Goal: Task Accomplishment & Management: Use online tool/utility

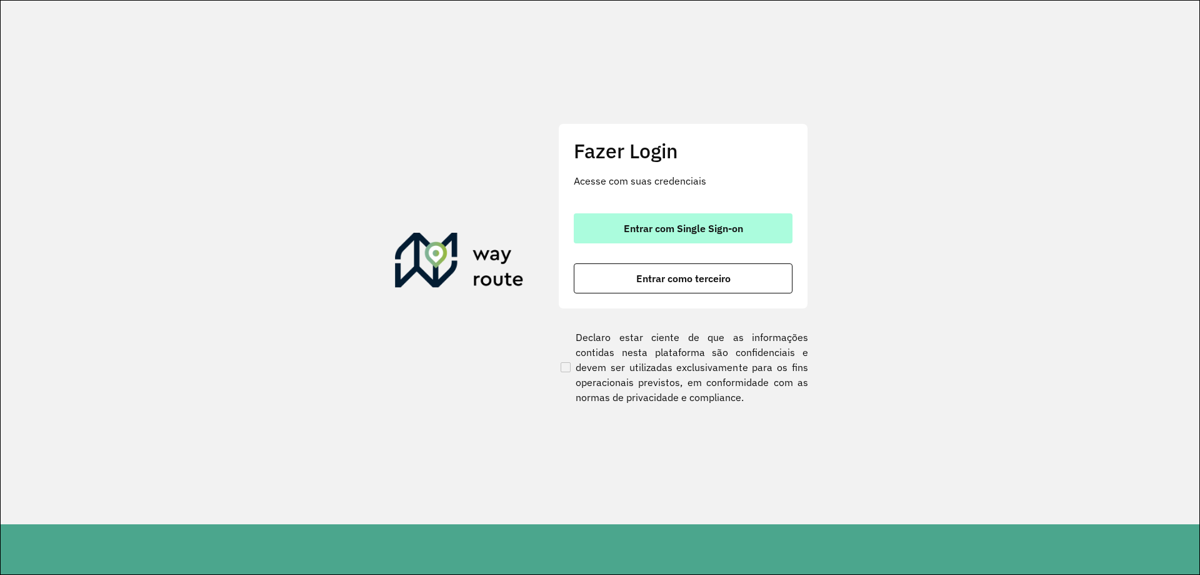
click at [723, 233] on span "Entrar com Single Sign-on" at bounding box center [683, 228] width 119 height 10
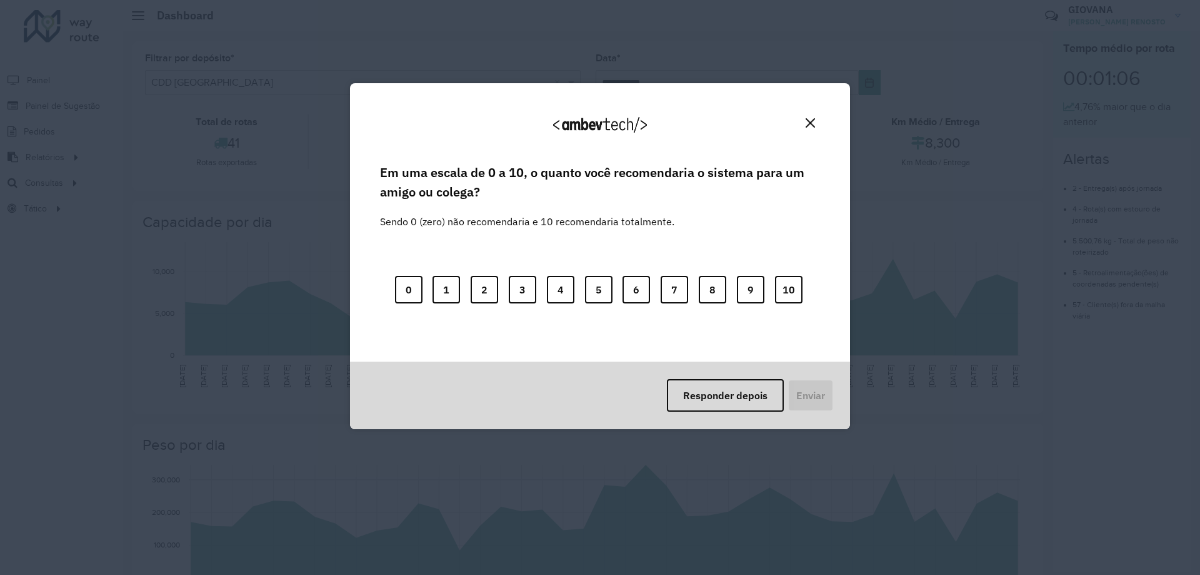
click at [809, 121] on img "Close" at bounding box center [810, 122] width 9 height 9
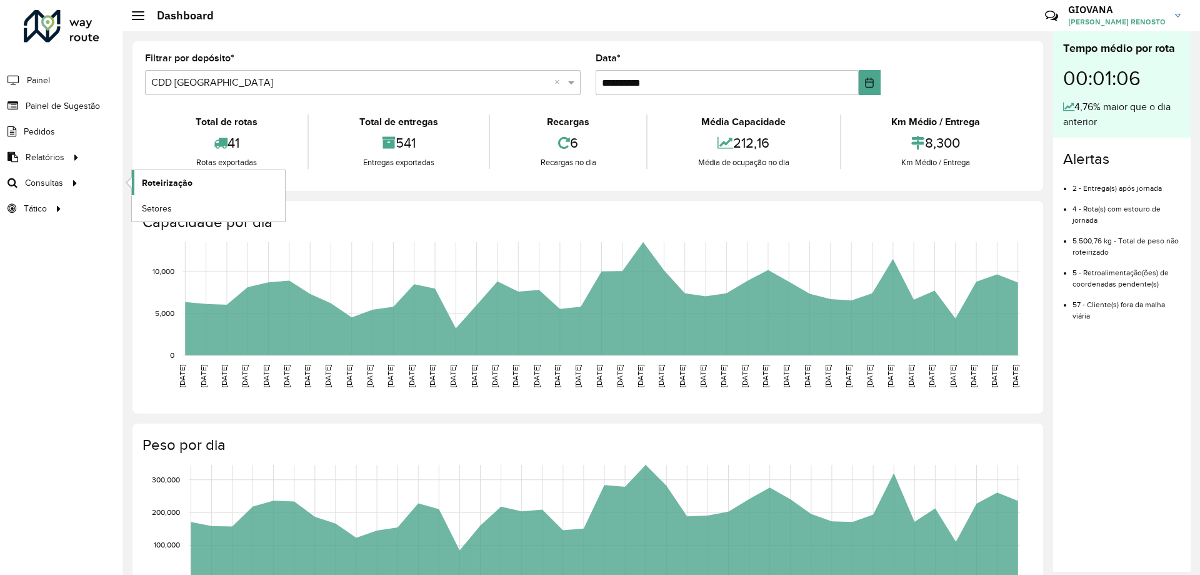
click at [164, 179] on span "Roteirização" at bounding box center [167, 182] width 51 height 13
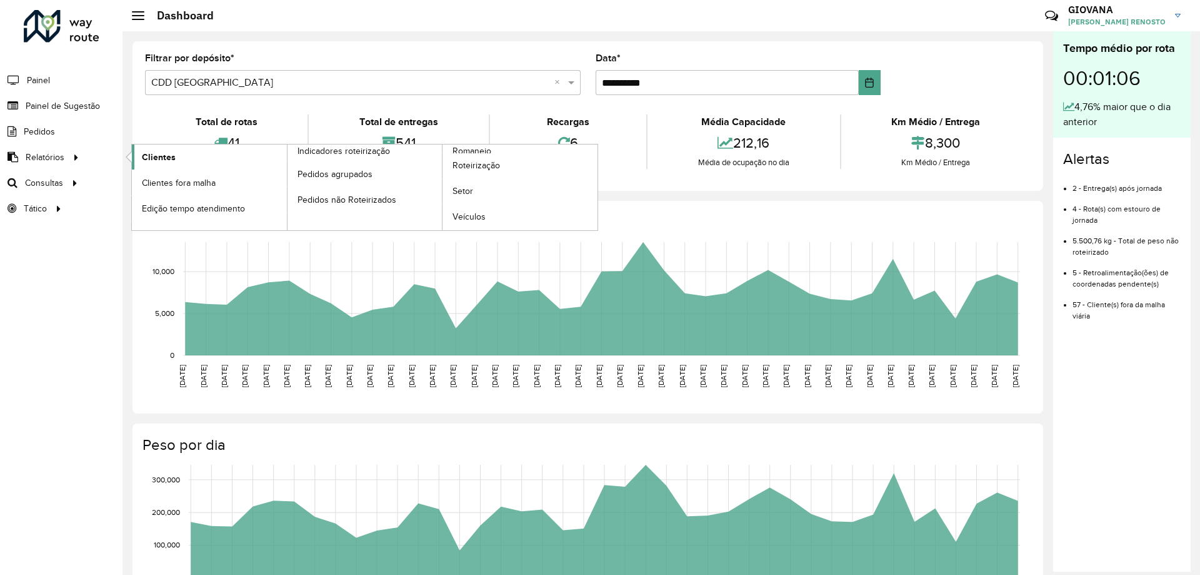
click at [161, 145] on link "Clientes" at bounding box center [209, 156] width 155 height 25
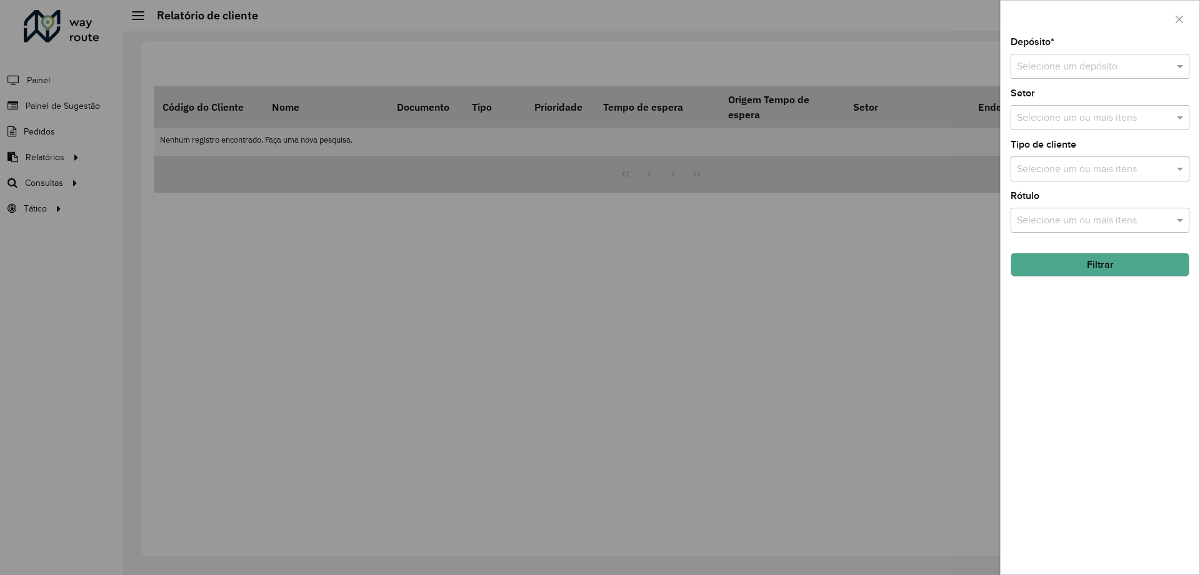
click at [1066, 75] on div "Selecione um depósito" at bounding box center [1100, 66] width 179 height 25
click at [1069, 99] on span "AS - Florianópolis" at bounding box center [1075, 102] width 119 height 11
click at [1090, 75] on div "Selecione um depósito × AS - Florianópolis ×" at bounding box center [1100, 66] width 179 height 25
click at [1093, 103] on span "CDD [GEOGRAPHIC_DATA]" at bounding box center [1077, 102] width 122 height 11
click at [1110, 261] on button "Filtrar" at bounding box center [1100, 265] width 179 height 24
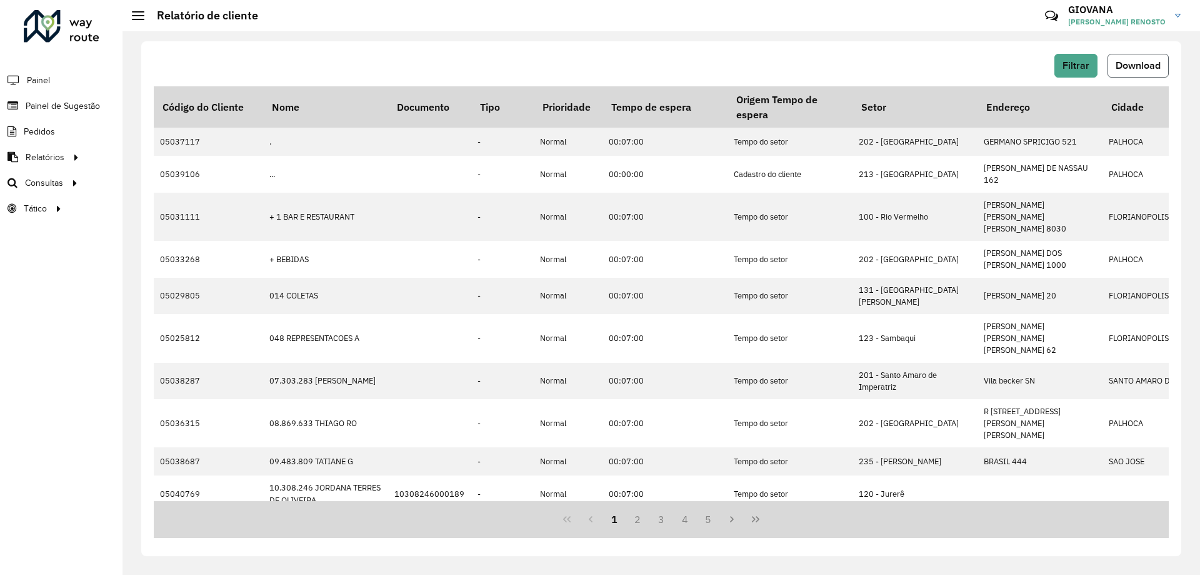
click at [1132, 59] on button "Download" at bounding box center [1138, 66] width 61 height 24
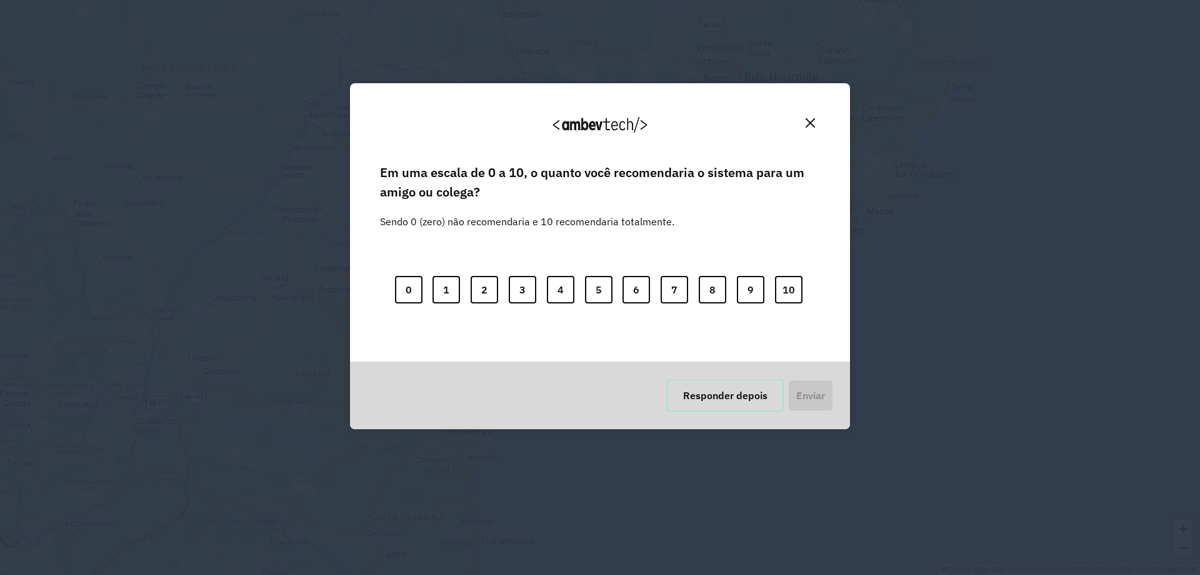
click at [735, 387] on button "Responder depois" at bounding box center [725, 395] width 117 height 33
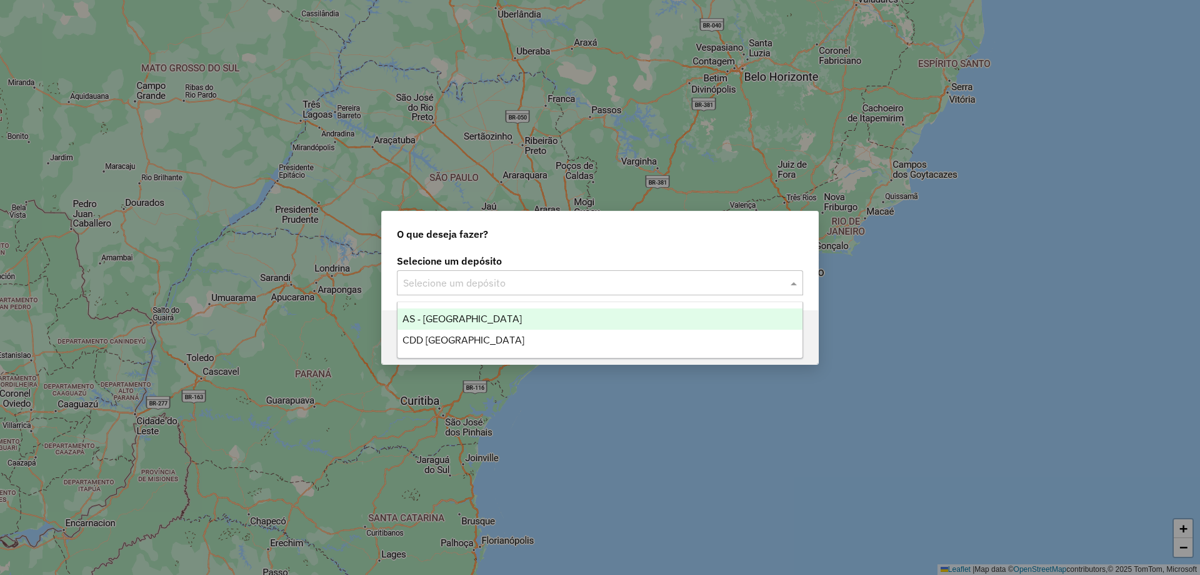
click at [525, 279] on input "text" at bounding box center [587, 283] width 369 height 15
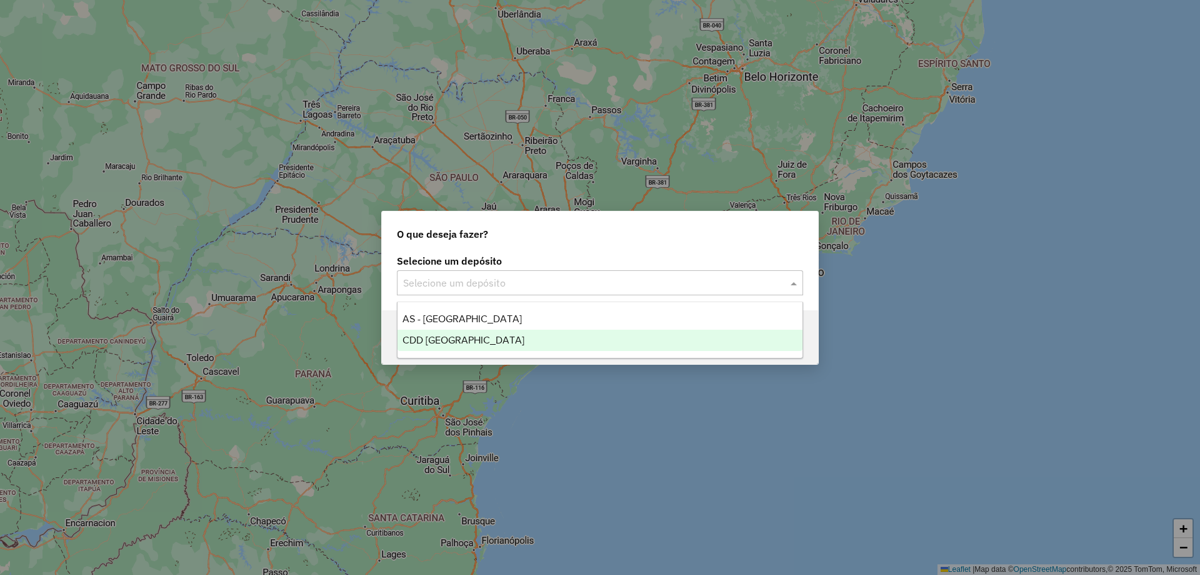
click at [504, 331] on div "CDD [GEOGRAPHIC_DATA]" at bounding box center [600, 339] width 405 height 21
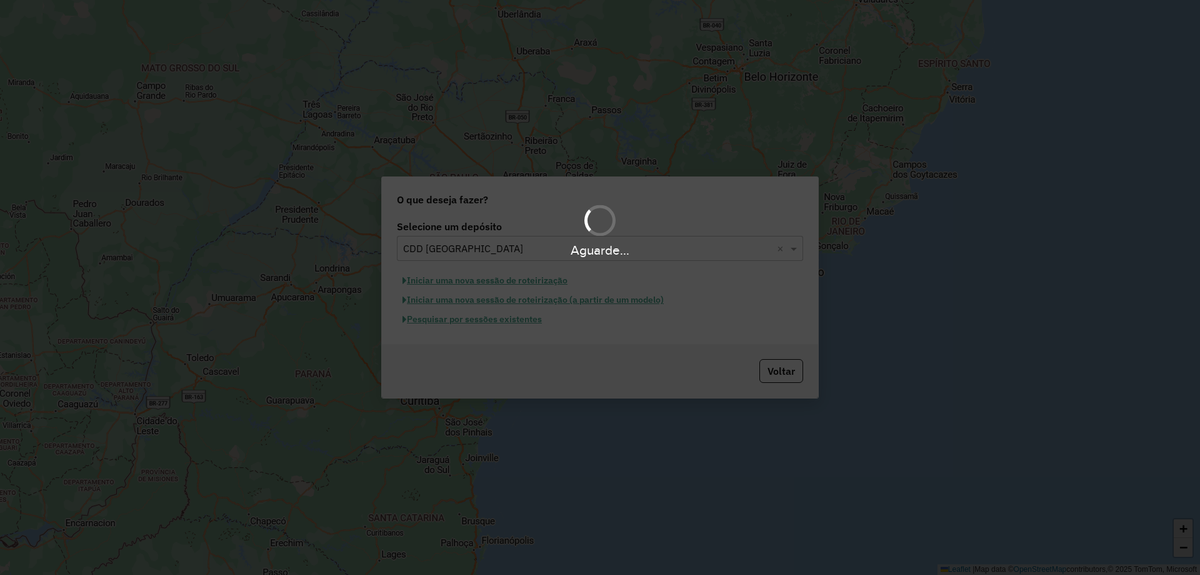
click at [491, 288] on div "Aguarde..." at bounding box center [600, 287] width 1200 height 575
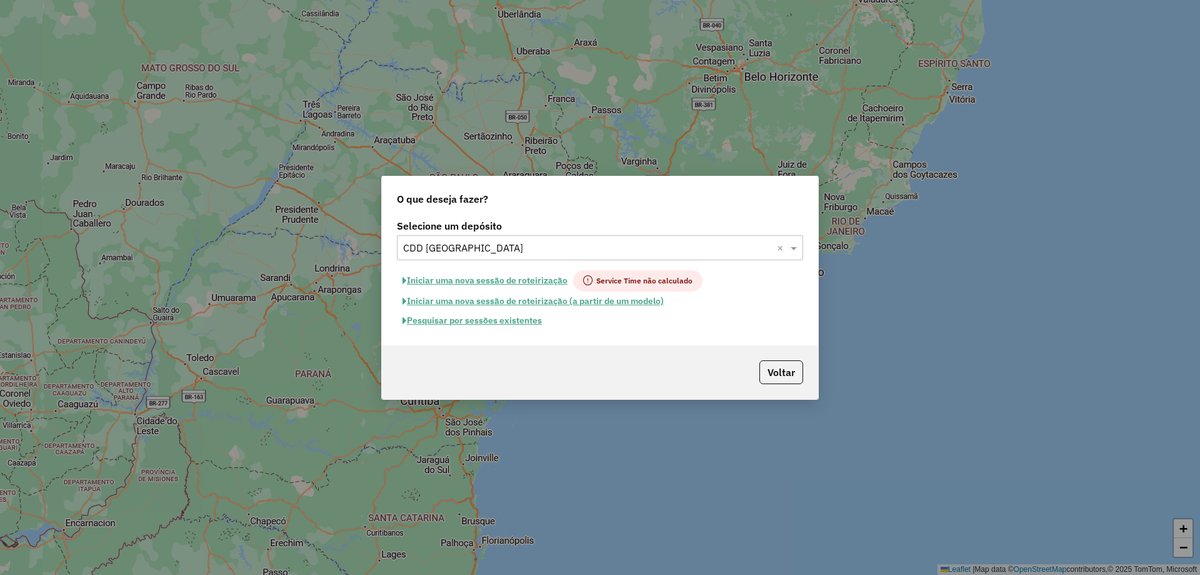
click at [530, 318] on button "Pesquisar por sessões existentes" at bounding box center [472, 320] width 151 height 19
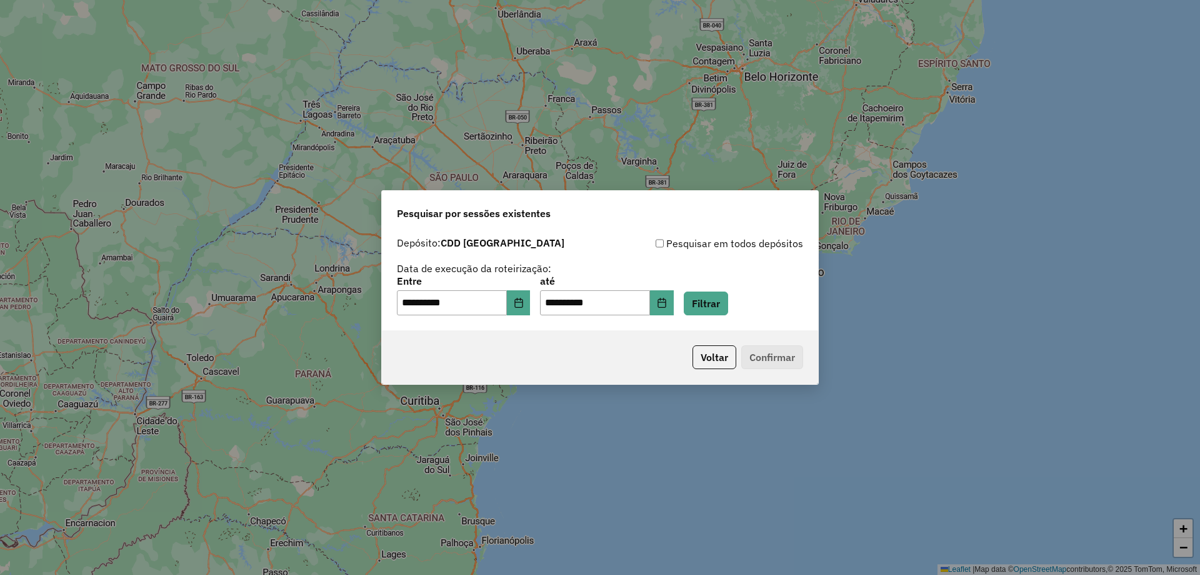
click at [746, 298] on div "**********" at bounding box center [600, 295] width 406 height 39
click at [713, 303] on button "Filtrar" at bounding box center [706, 303] width 44 height 24
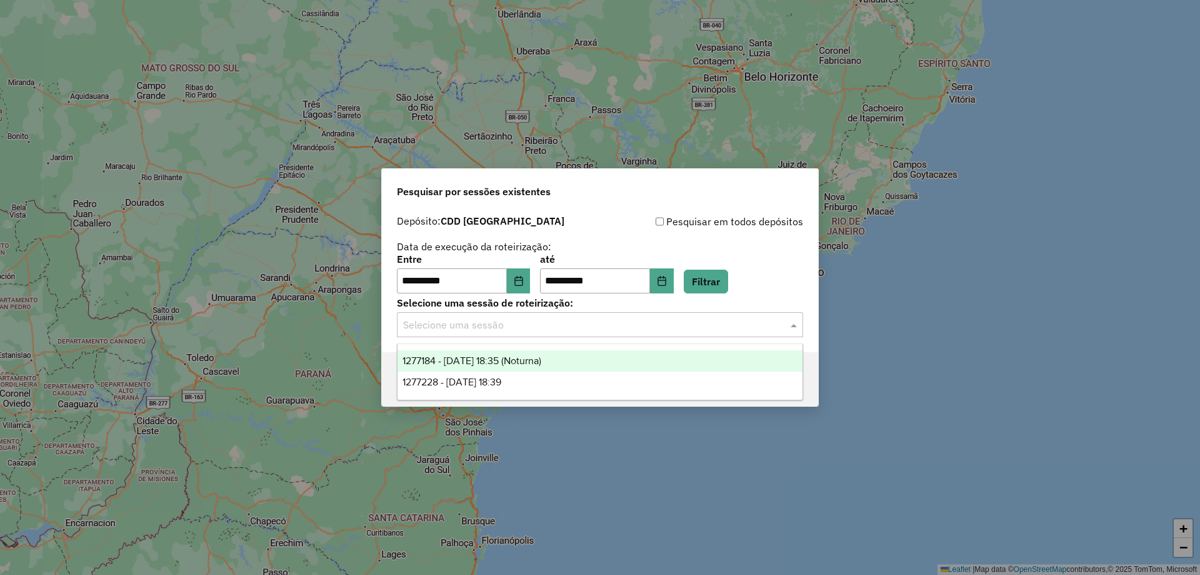
click at [598, 329] on input "text" at bounding box center [587, 325] width 369 height 15
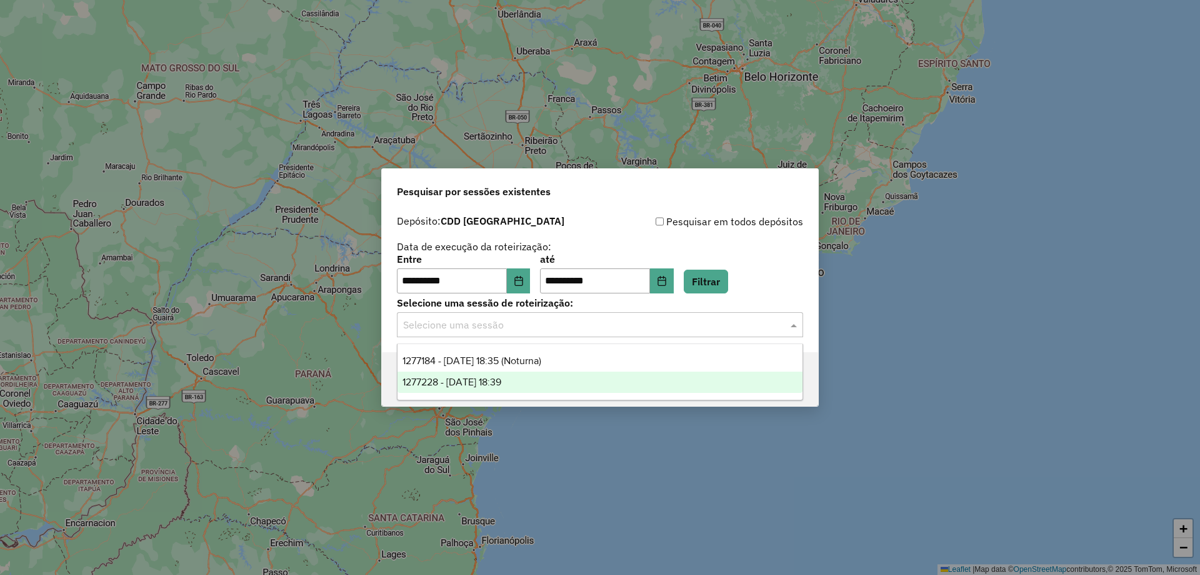
click at [501, 379] on span "1277228 - 17/09/2025 18:39" at bounding box center [452, 381] width 99 height 11
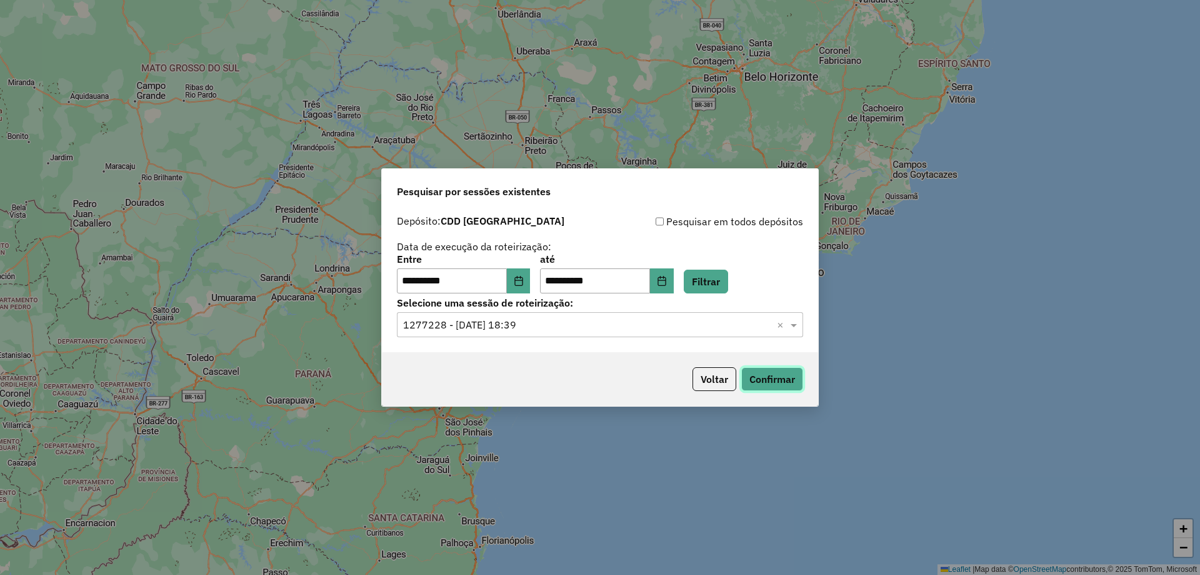
click at [770, 377] on button "Confirmar" at bounding box center [772, 379] width 62 height 24
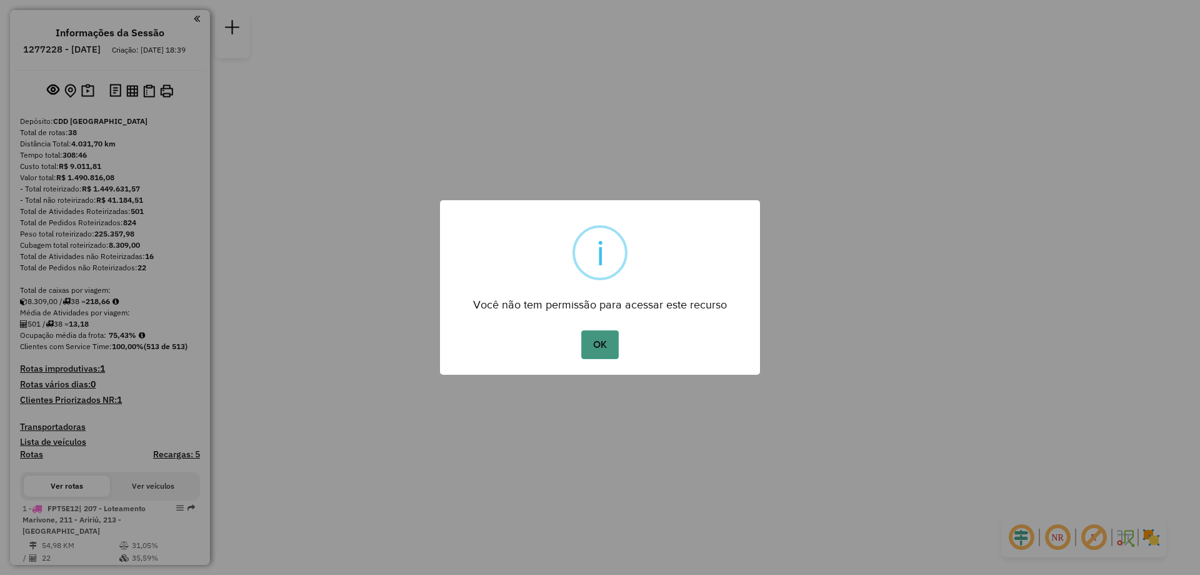
click at [588, 346] on button "OK" at bounding box center [599, 344] width 37 height 29
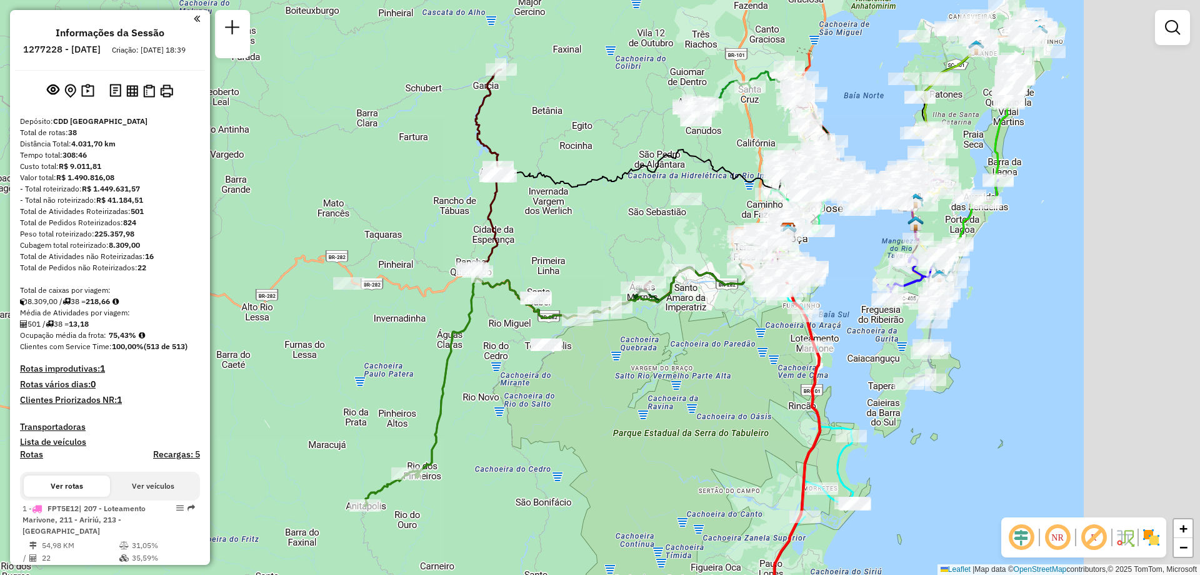
drag, startPoint x: 805, startPoint y: 378, endPoint x: 542, endPoint y: 325, distance: 267.9
click at [633, 481] on div "Janela de atendimento Grade de atendimento Capacidade Transportadoras Veículos …" at bounding box center [600, 287] width 1200 height 575
